Goal: Find contact information: Find contact information

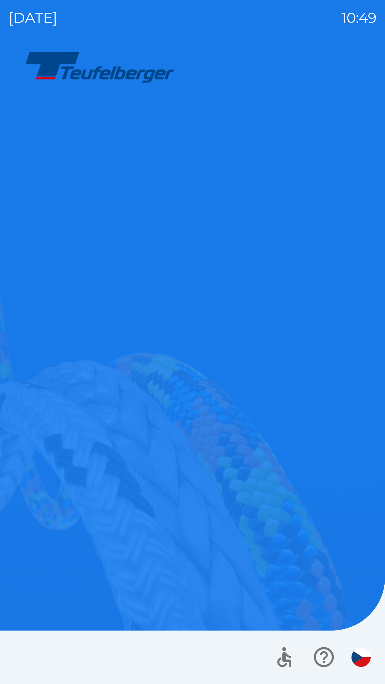
click at [327, 656] on icon "button" at bounding box center [324, 657] width 20 height 20
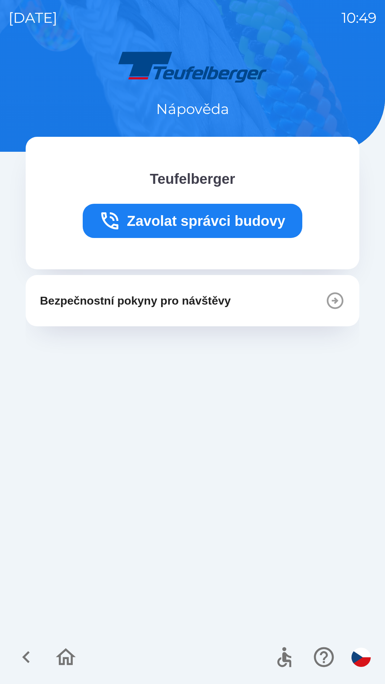
click at [248, 305] on button "Bezpečnostní pokyny pro návštěvy" at bounding box center [193, 300] width 334 height 51
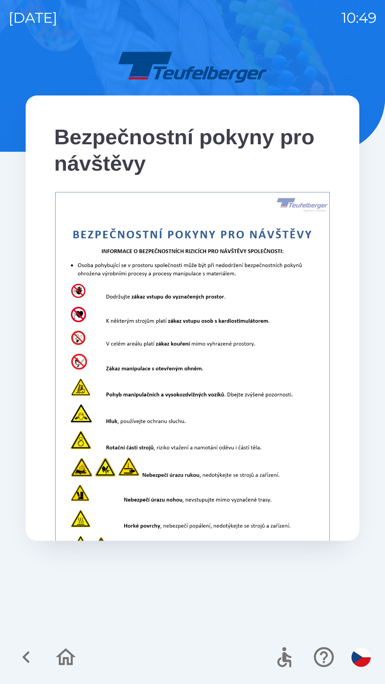
click at [326, 661] on icon "button" at bounding box center [324, 657] width 24 height 24
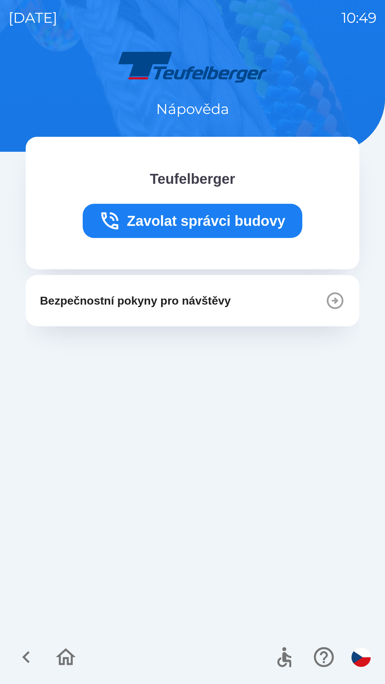
click at [264, 229] on button "Zavolat správci budovy" at bounding box center [193, 221] width 220 height 34
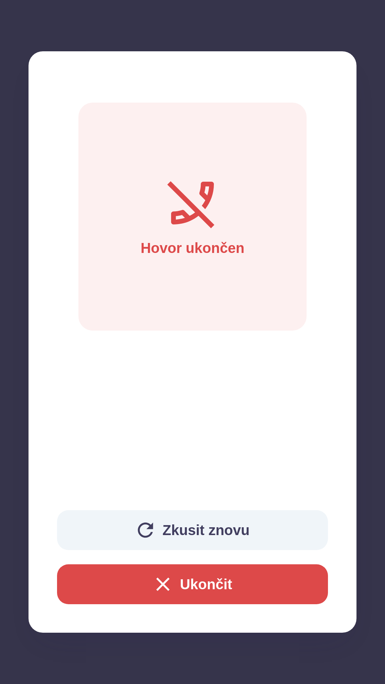
click at [181, 582] on button "Ukončit" at bounding box center [192, 584] width 271 height 40
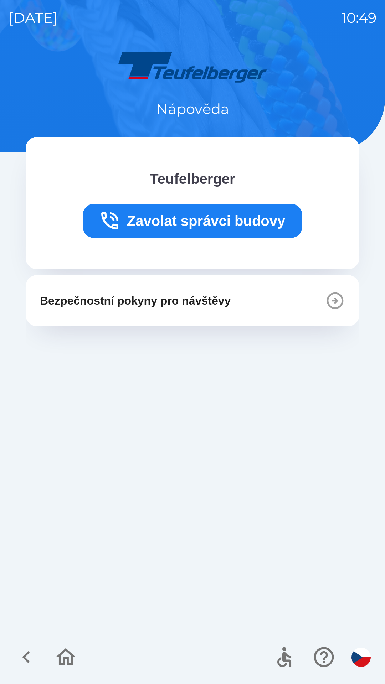
click at [32, 658] on icon "button" at bounding box center [26, 657] width 24 height 24
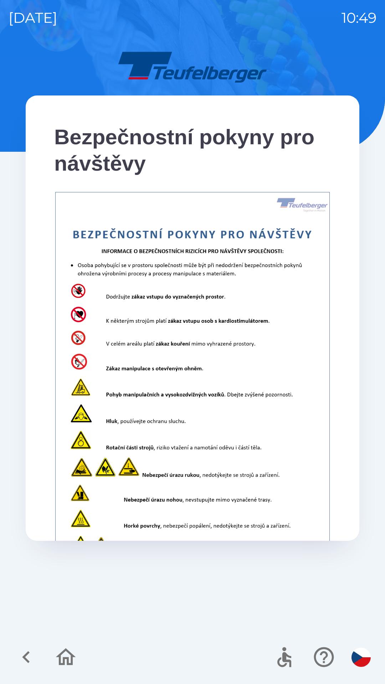
click at [65, 668] on icon "button" at bounding box center [66, 657] width 24 height 24
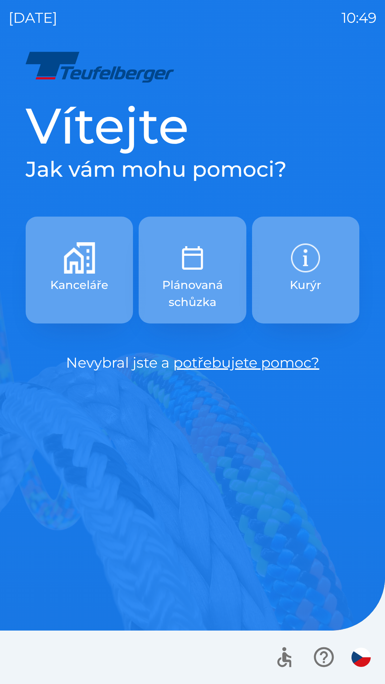
click at [207, 305] on p "Plánovaná schůzka" at bounding box center [192, 294] width 73 height 34
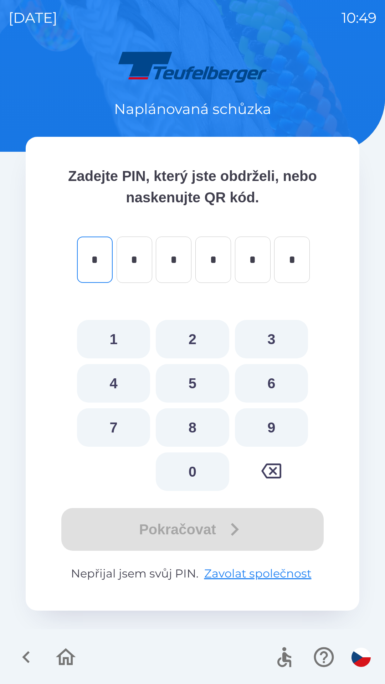
click at [30, 661] on icon "button" at bounding box center [26, 657] width 24 height 24
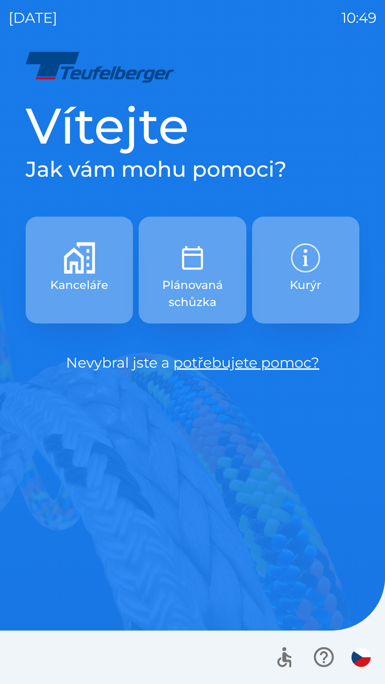
click at [104, 296] on button "Kanceláře" at bounding box center [79, 270] width 107 height 107
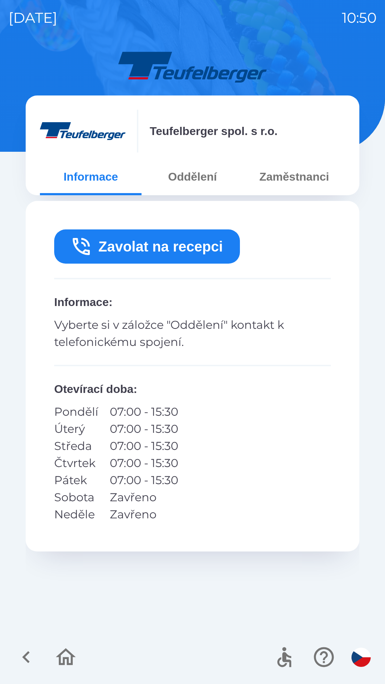
click at [211, 177] on button "Oddělení" at bounding box center [192, 177] width 102 height 26
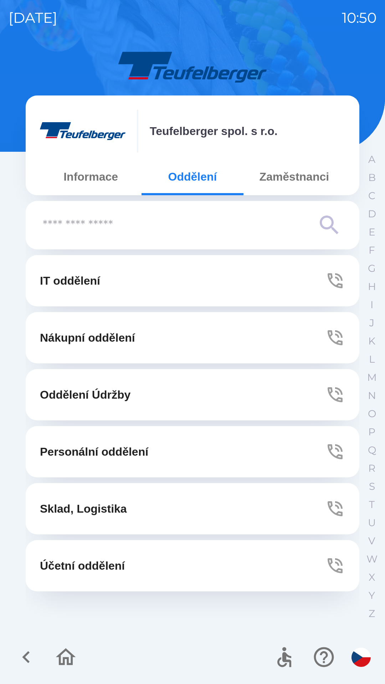
click at [214, 456] on button "Personální oddělení" at bounding box center [193, 451] width 334 height 51
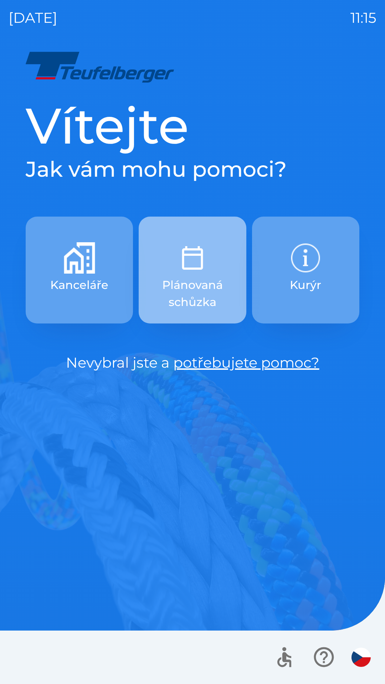
click at [193, 286] on p "Plánovaná schůzka" at bounding box center [192, 294] width 73 height 34
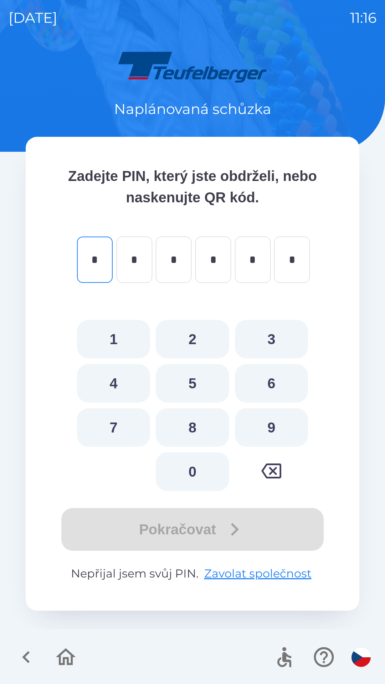
click at [67, 660] on icon "button" at bounding box center [66, 657] width 24 height 24
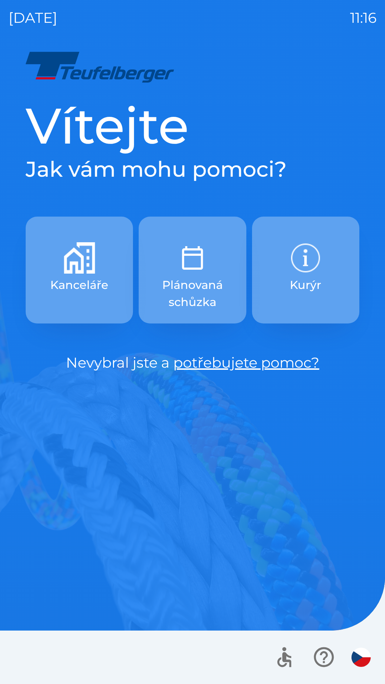
click at [81, 266] on img "button" at bounding box center [79, 257] width 31 height 31
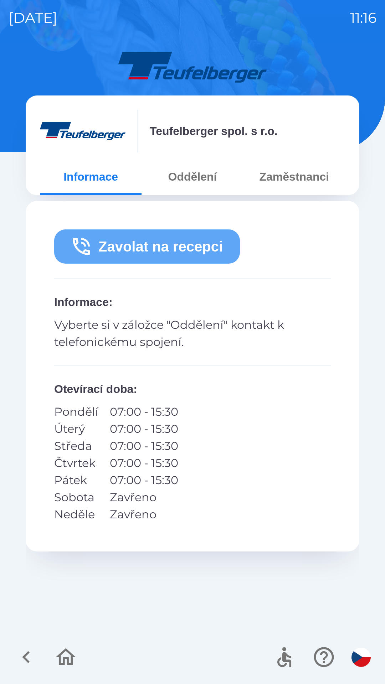
click at [165, 246] on button "Zavolat na recepci" at bounding box center [147, 246] width 186 height 34
